Goal: Navigation & Orientation: Find specific page/section

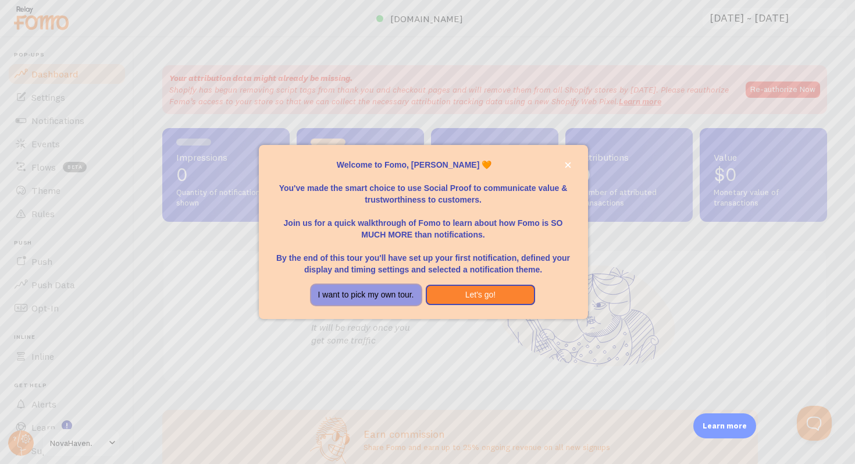
click at [385, 294] on button "I want to pick my own tour." at bounding box center [366, 295] width 110 height 21
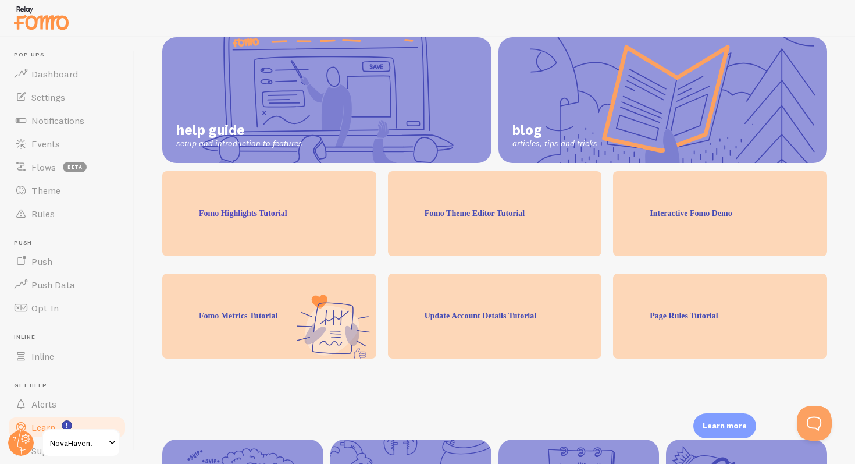
scroll to position [109, 0]
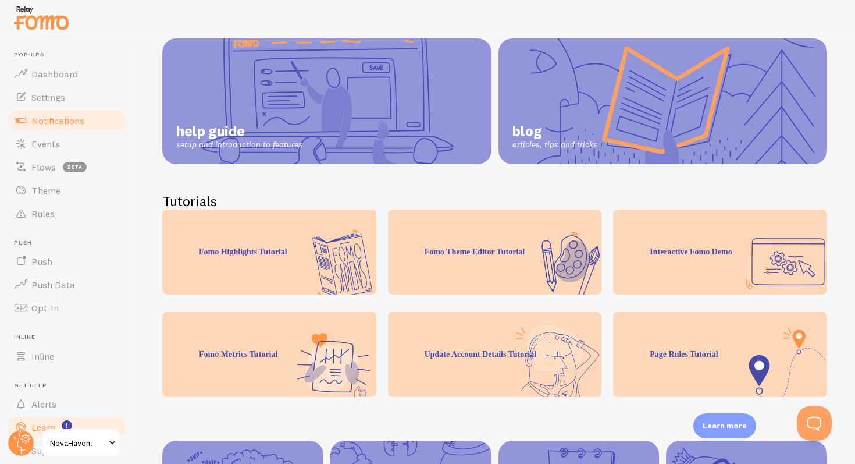
click at [49, 120] on span "Notifications" at bounding box center [57, 121] width 53 height 12
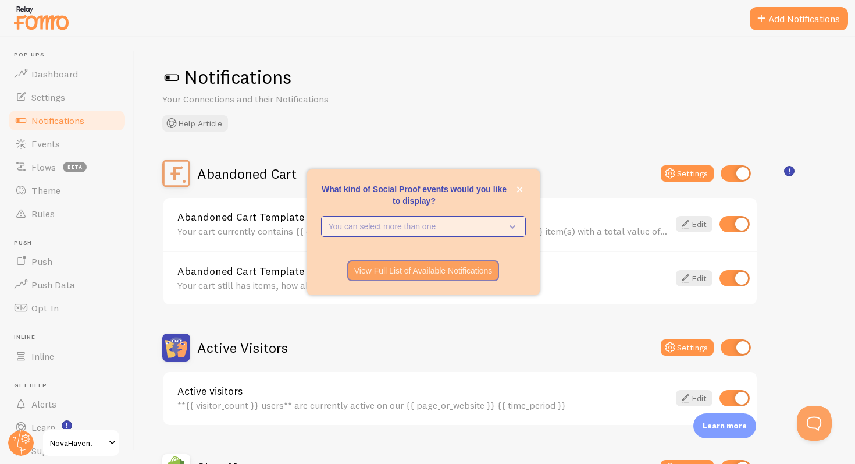
click at [498, 228] on p "You can select more than one" at bounding box center [415, 227] width 173 height 12
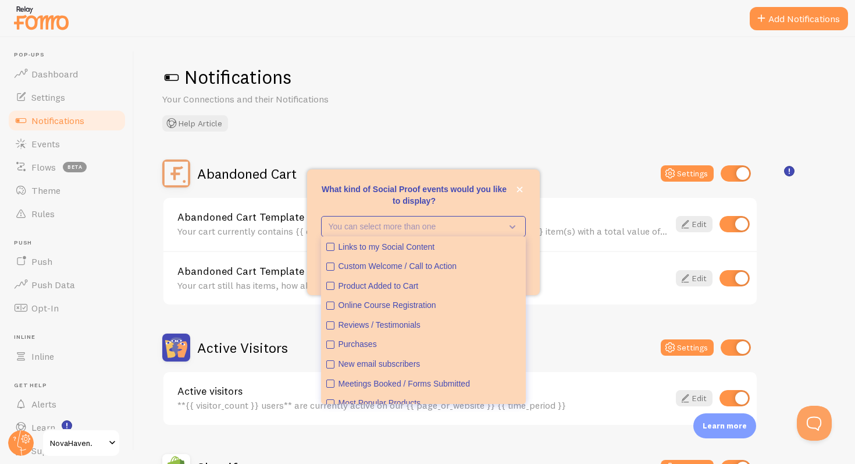
click at [531, 141] on div "Notifications Your Connections and their Notifications Help Article Abandoned C…" at bounding box center [494, 250] width 721 height 427
click at [519, 191] on icon "close," at bounding box center [520, 189] width 6 height 6
